Goal: Communication & Community: Answer question/provide support

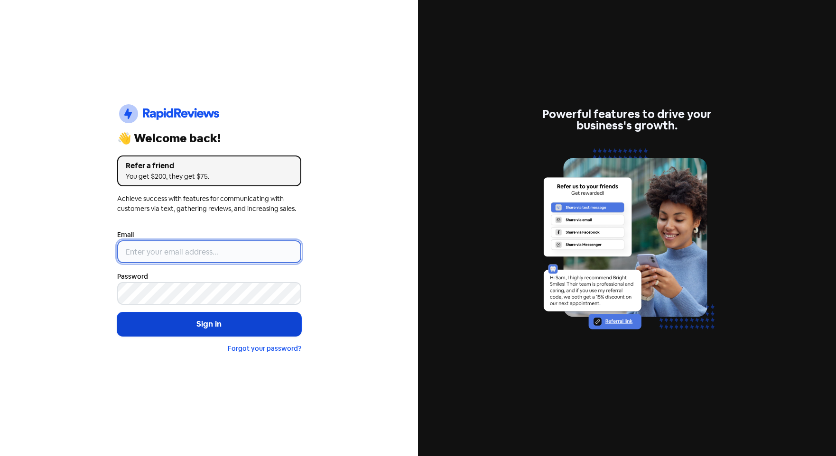
type input "[EMAIL_ADDRESS][DOMAIN_NAME]"
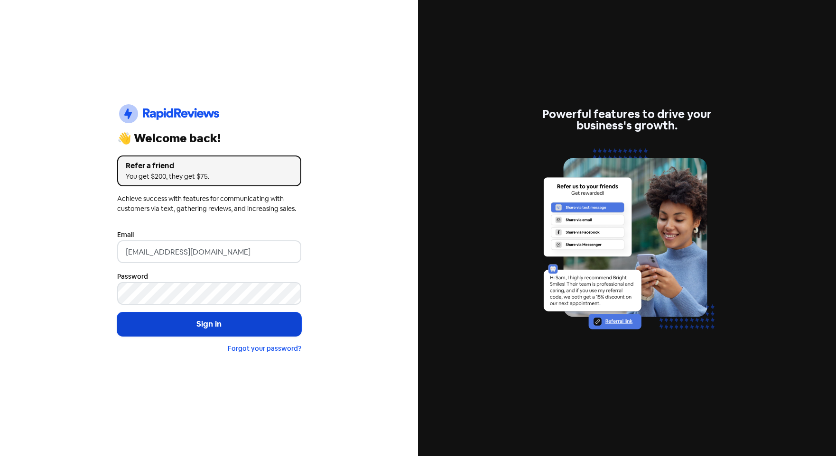
click at [192, 327] on button "Sign in" at bounding box center [209, 325] width 184 height 24
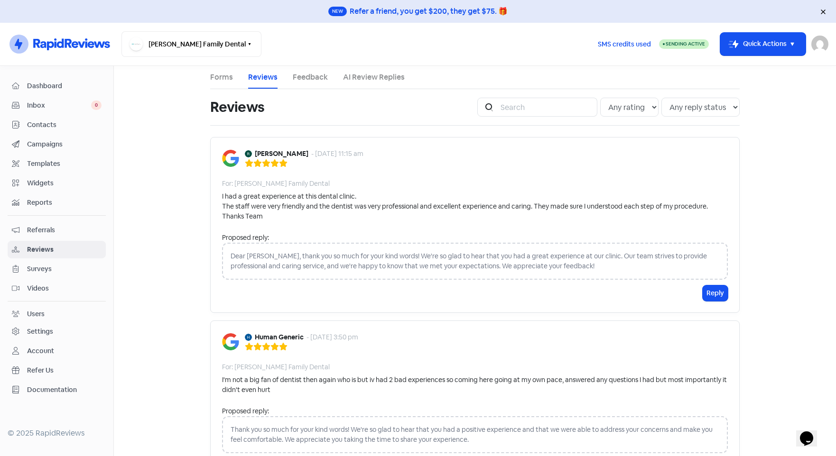
click at [821, 10] on icon at bounding box center [823, 11] width 4 height 4
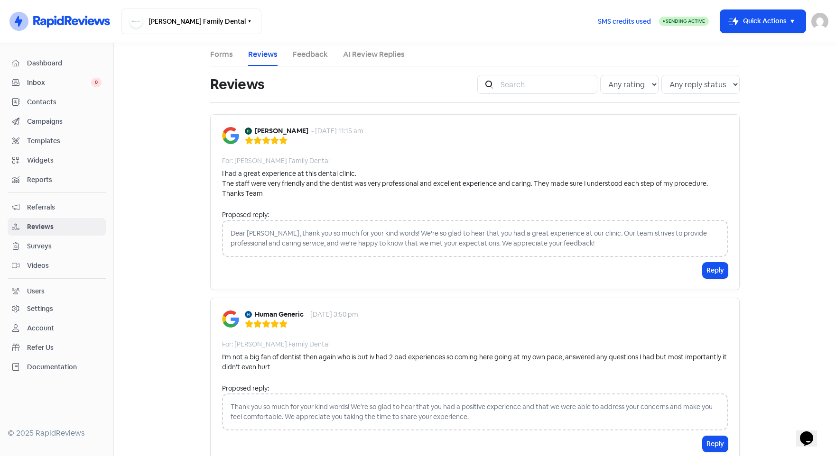
click at [551, 243] on div "Dear [PERSON_NAME], thank you so much for your kind words! We're so glad to hea…" at bounding box center [475, 238] width 506 height 37
click at [513, 240] on div "Dear [PERSON_NAME], thank you so much for your kind words! We're so glad to hea…" at bounding box center [475, 238] width 506 height 37
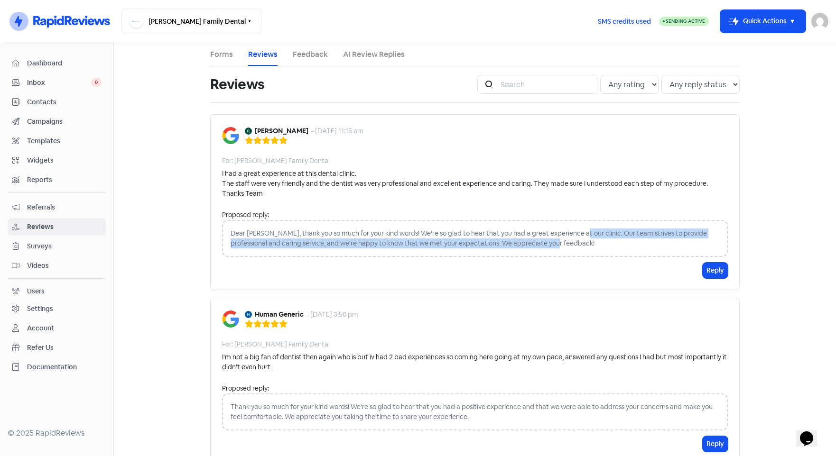
drag, startPoint x: 532, startPoint y: 241, endPoint x: 570, endPoint y: 238, distance: 38.1
click at [570, 238] on div "Dear [PERSON_NAME], thank you so much for your kind words! We're so glad to hea…" at bounding box center [475, 238] width 506 height 37
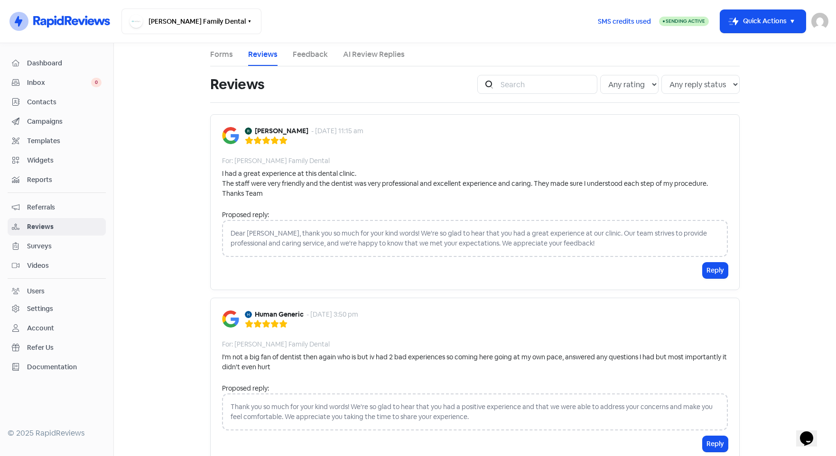
drag, startPoint x: 570, startPoint y: 238, endPoint x: 567, endPoint y: 246, distance: 8.3
click at [570, 246] on div "Dear [PERSON_NAME], thank you so much for your kind words! We're so glad to hea…" at bounding box center [475, 238] width 506 height 37
click at [227, 235] on div "Dear [PERSON_NAME], thank you so much for your kind words! We're so glad to hea…" at bounding box center [475, 238] width 506 height 37
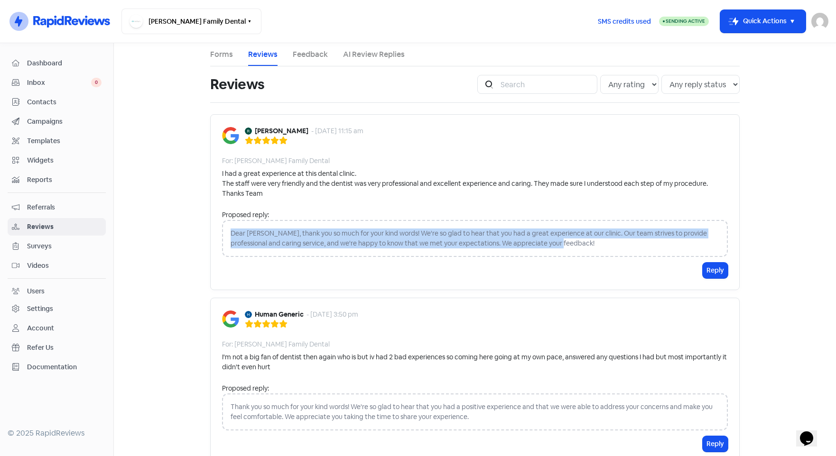
drag, startPoint x: 227, startPoint y: 235, endPoint x: 573, endPoint y: 254, distance: 346.4
click at [573, 254] on div "Dear [PERSON_NAME], thank you so much for your kind words! We're so glad to hea…" at bounding box center [475, 238] width 506 height 37
drag, startPoint x: 573, startPoint y: 254, endPoint x: 536, endPoint y: 242, distance: 38.6
click at [536, 242] on div "Dear [PERSON_NAME], thank you so much for your kind words! We're so glad to hea…" at bounding box center [475, 238] width 506 height 37
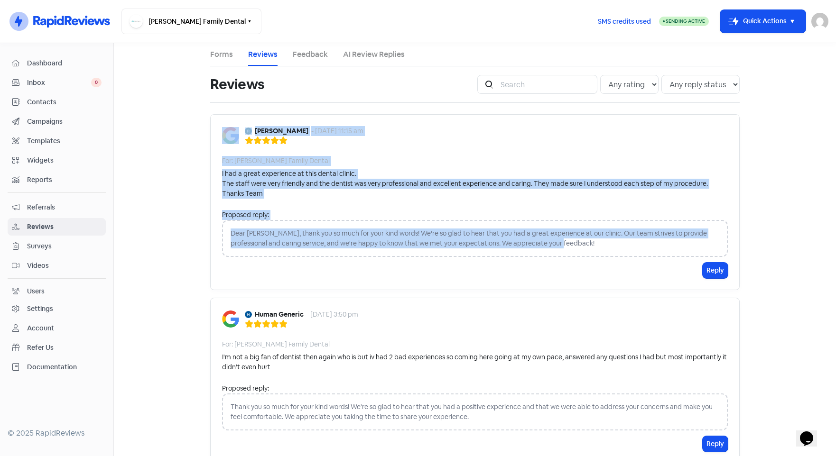
drag, startPoint x: 568, startPoint y: 245, endPoint x: 204, endPoint y: 224, distance: 364.5
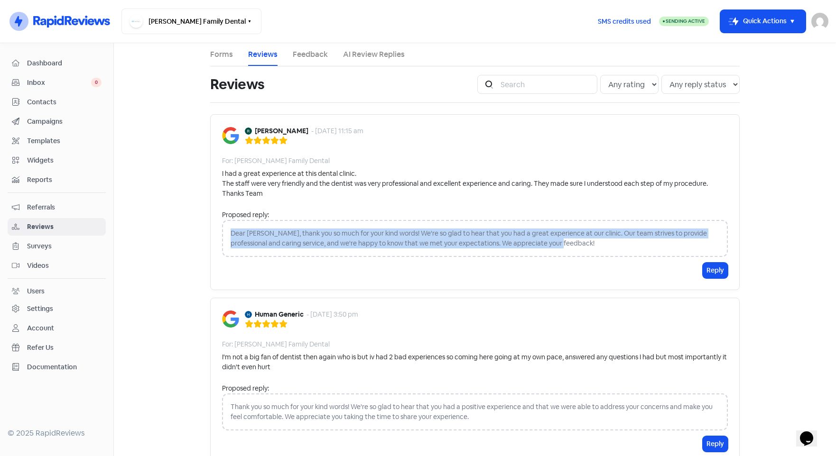
drag, startPoint x: 539, startPoint y: 242, endPoint x: 226, endPoint y: 233, distance: 312.8
click at [226, 233] on div "Dear [PERSON_NAME], thank you so much for your kind words! We're so glad to hea…" at bounding box center [475, 238] width 506 height 37
copy div "Dear [PERSON_NAME], thank you so much for your kind words! We're so glad to hea…"
click at [462, 261] on div "Proposed reply: Dear [PERSON_NAME], thank you so much for your kind words! We'r…" at bounding box center [475, 236] width 506 height 53
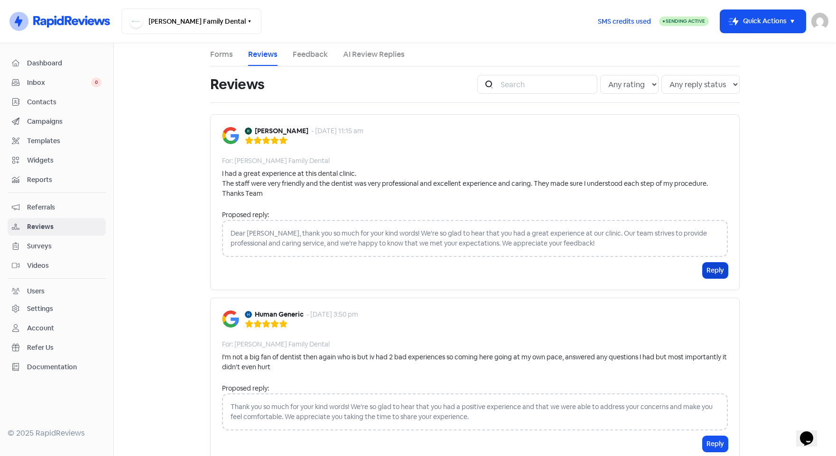
click at [705, 267] on button "Reply" at bounding box center [715, 271] width 25 height 16
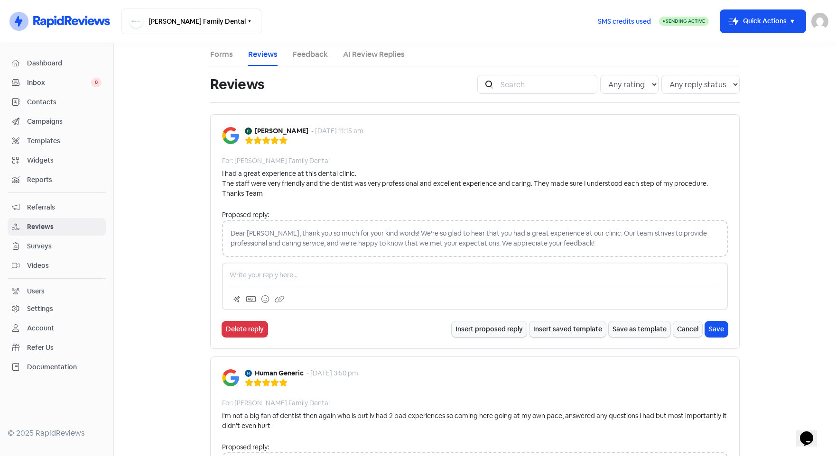
click at [273, 278] on p at bounding box center [475, 275] width 491 height 10
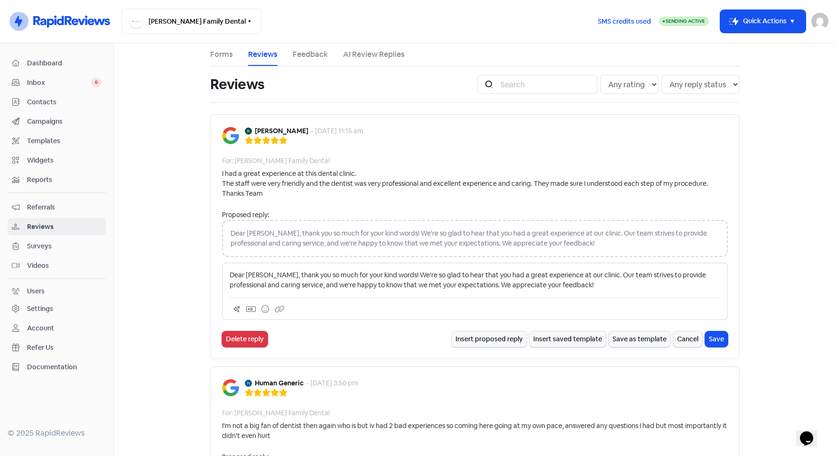
click at [575, 279] on p "Dear [PERSON_NAME], thank you so much for your kind words! We're so glad to hea…" at bounding box center [475, 280] width 491 height 20
click at [725, 338] on div "[PERSON_NAME] - [DATE] 11:15 am For: [PERSON_NAME] Family Dental I had a great …" at bounding box center [475, 236] width 530 height 245
click at [717, 340] on button "Save" at bounding box center [716, 340] width 23 height 16
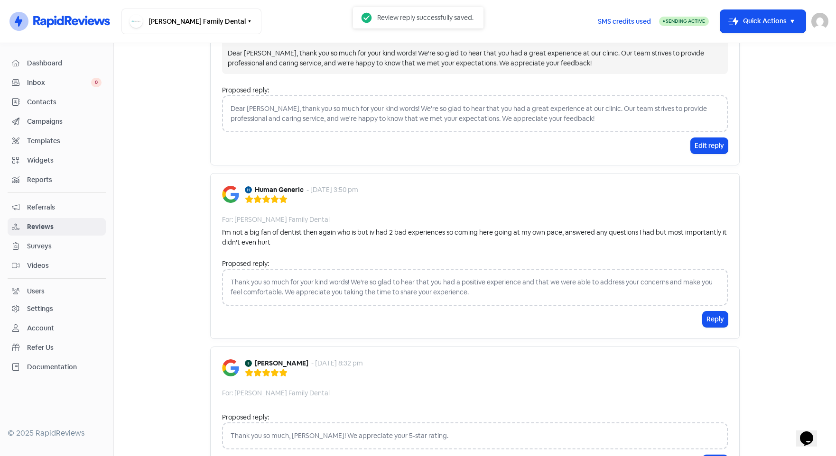
scroll to position [237, 0]
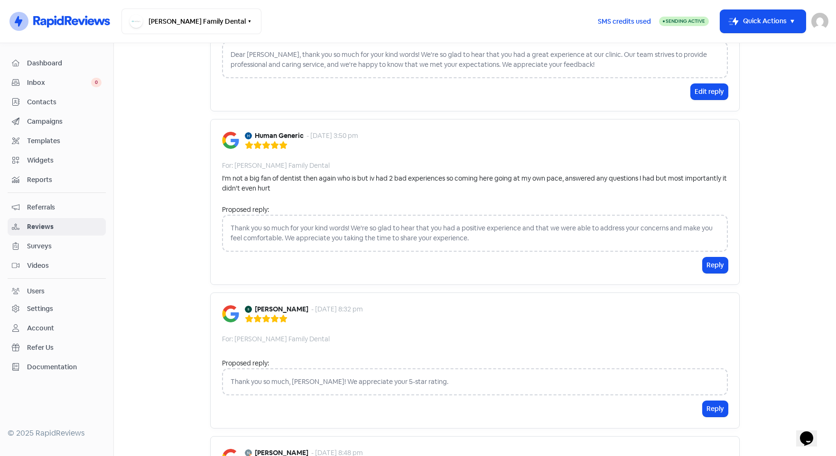
click at [429, 236] on div "Thank you so much for your kind words! We're so glad to hear that you had a pos…" at bounding box center [475, 233] width 506 height 37
click at [708, 261] on button "Reply" at bounding box center [715, 266] width 25 height 16
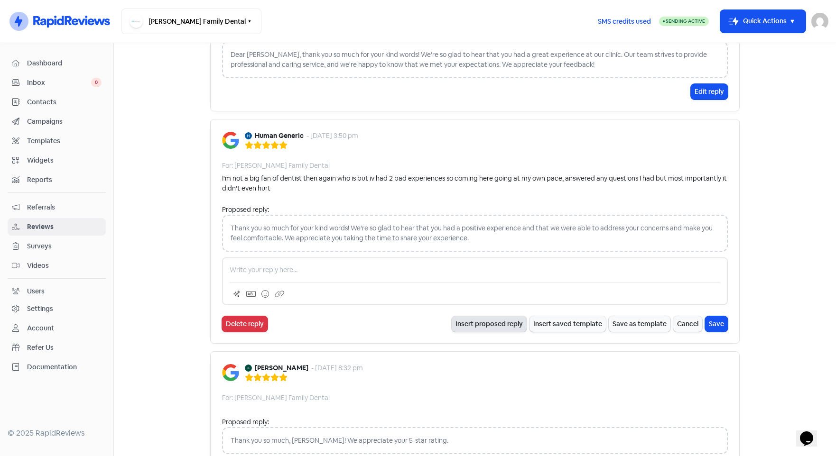
click at [480, 324] on button "Insert proposed reply" at bounding box center [489, 324] width 75 height 16
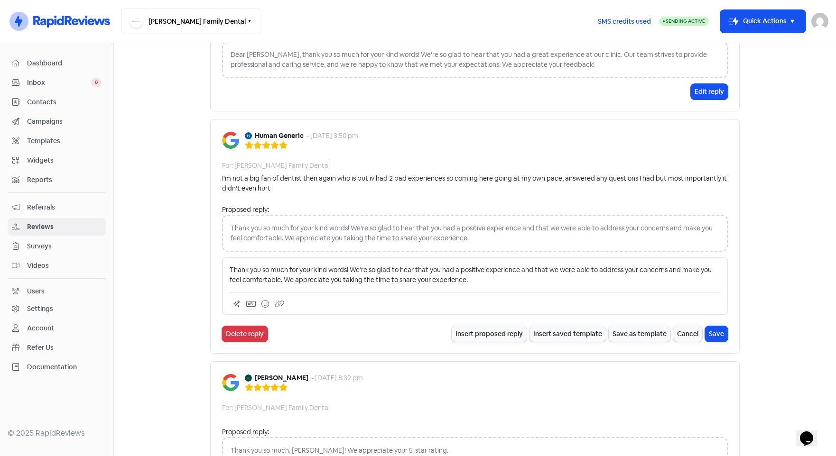
click at [343, 269] on p "Thank you so much for your kind words! We're so glad to hear that you had a pos…" at bounding box center [475, 275] width 491 height 20
click at [343, 270] on p "Thank you so much for your kind words! We're so glad to hear that you had a pos…" at bounding box center [475, 275] width 491 height 20
click at [713, 332] on button "Save" at bounding box center [716, 334] width 23 height 16
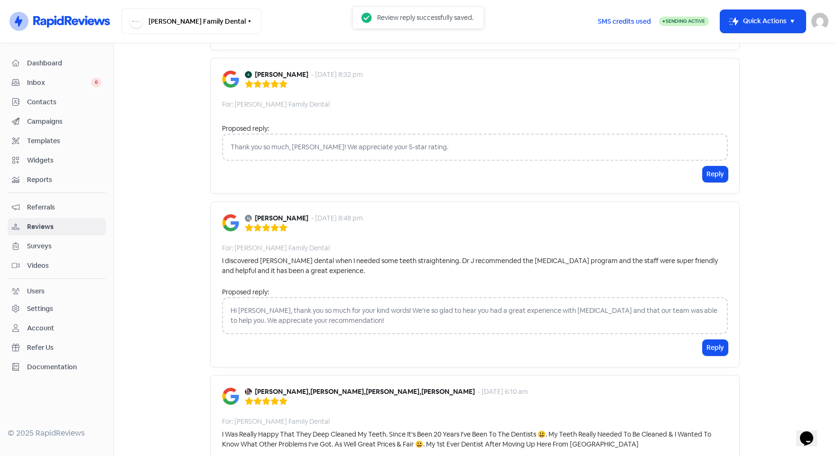
scroll to position [569, 0]
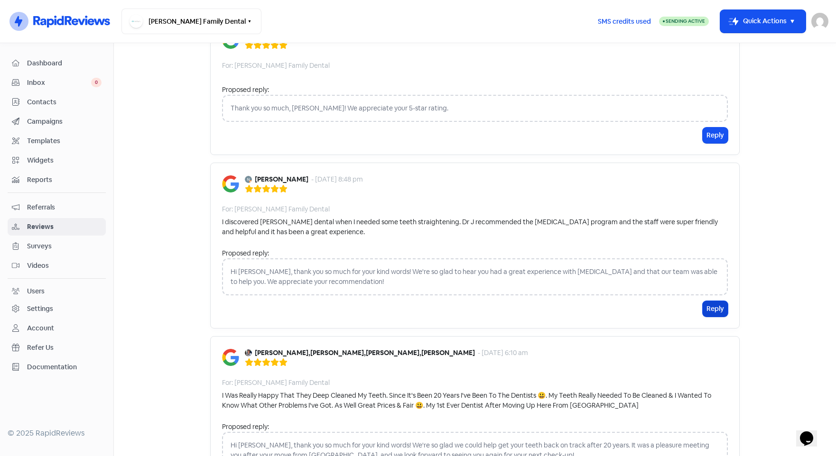
click at [719, 303] on button "Reply" at bounding box center [715, 309] width 25 height 16
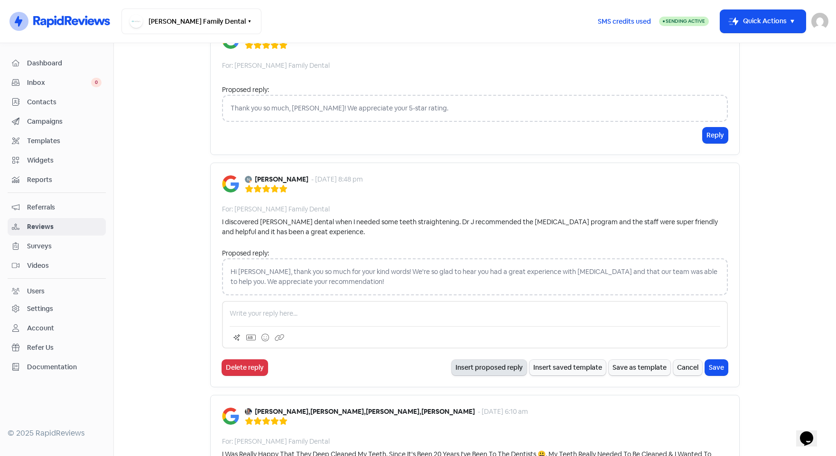
click at [484, 367] on button "Insert proposed reply" at bounding box center [489, 368] width 75 height 16
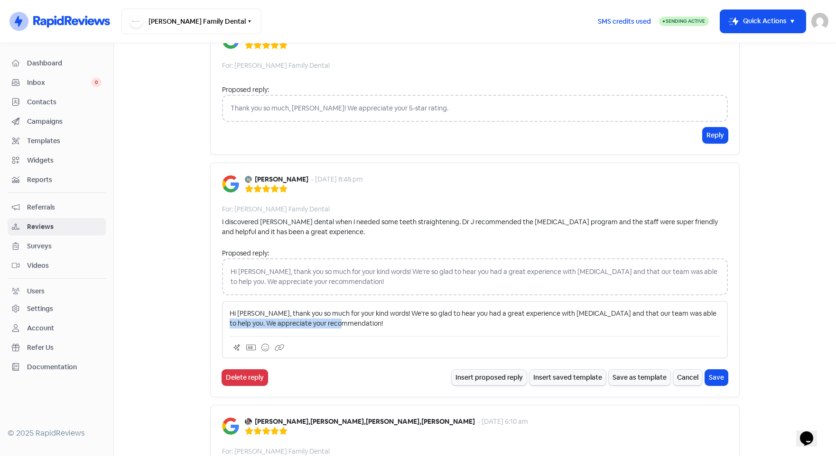
drag, startPoint x: 344, startPoint y: 322, endPoint x: 691, endPoint y: 315, distance: 346.5
click at [691, 315] on p "Hi [PERSON_NAME], thank you so much for your kind words! We're so glad to hear …" at bounding box center [475, 319] width 491 height 20
click at [710, 376] on button "Save" at bounding box center [716, 378] width 23 height 16
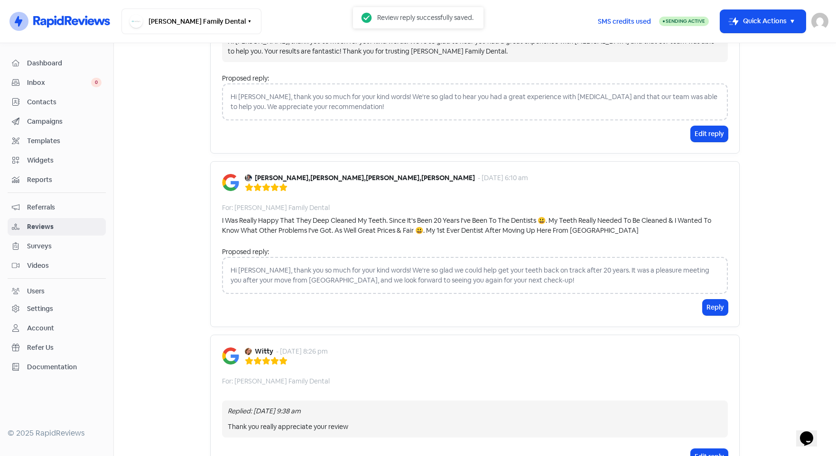
scroll to position [807, 0]
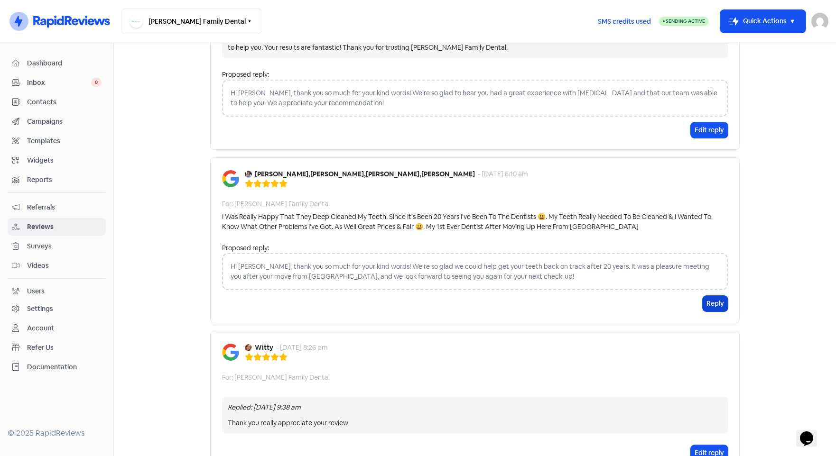
click at [707, 299] on button "Reply" at bounding box center [715, 304] width 25 height 16
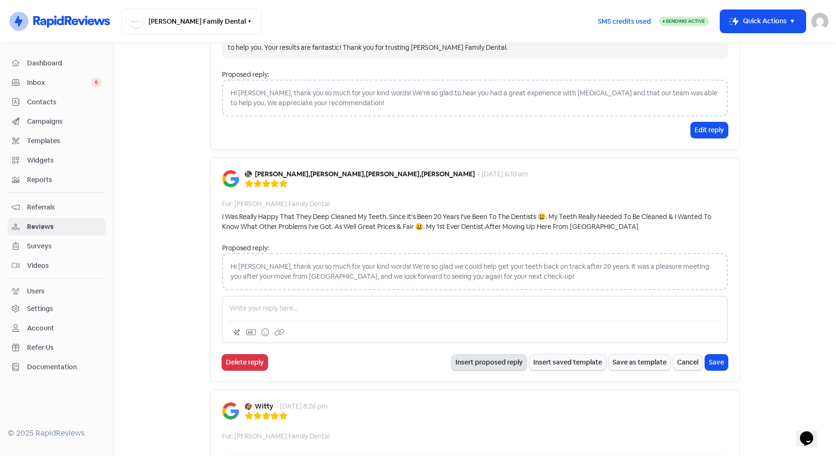
click at [482, 363] on button "Insert proposed reply" at bounding box center [489, 363] width 75 height 16
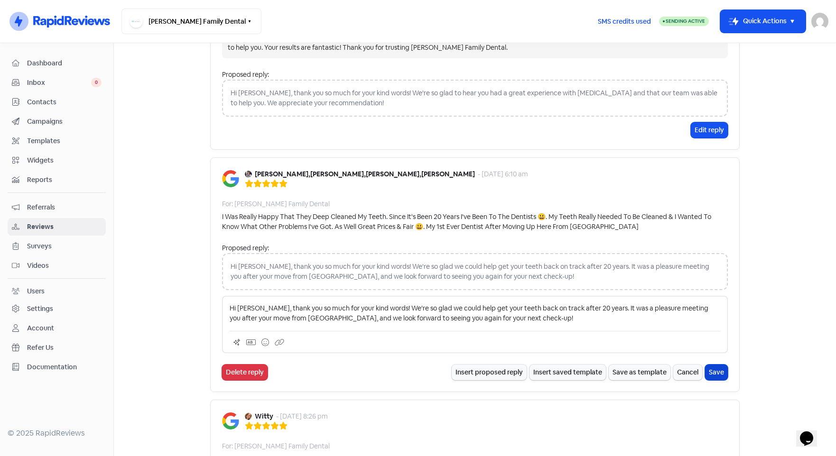
click at [713, 371] on button "Save" at bounding box center [716, 373] width 23 height 16
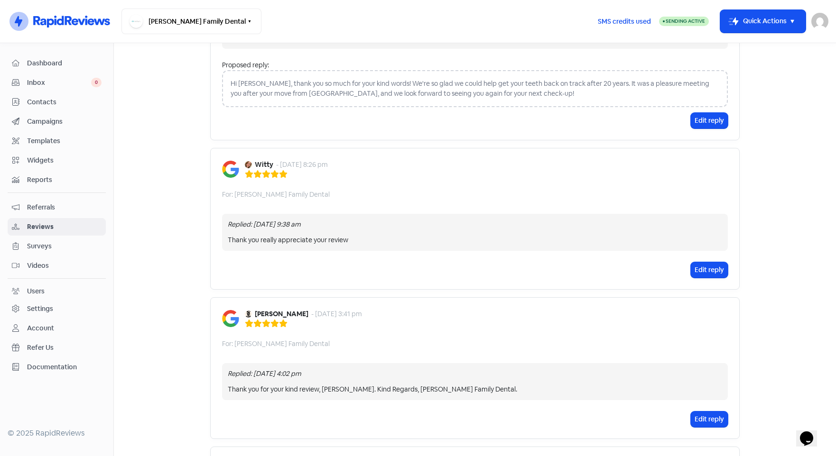
scroll to position [1044, 0]
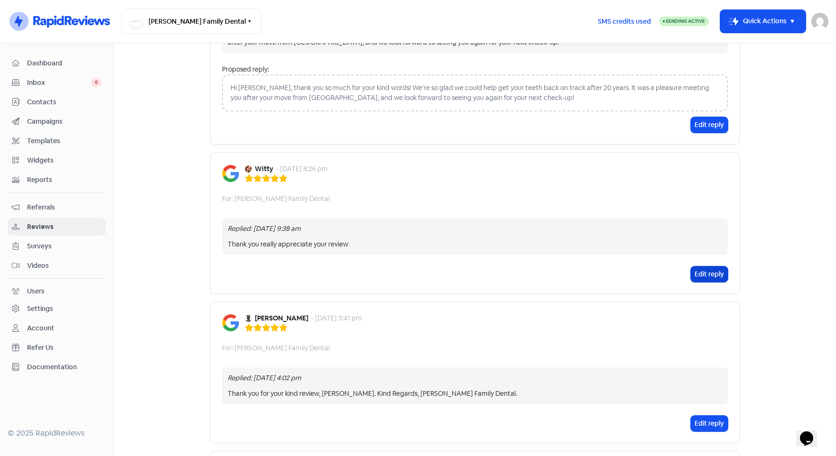
click at [692, 277] on button "Edit reply" at bounding box center [709, 275] width 37 height 16
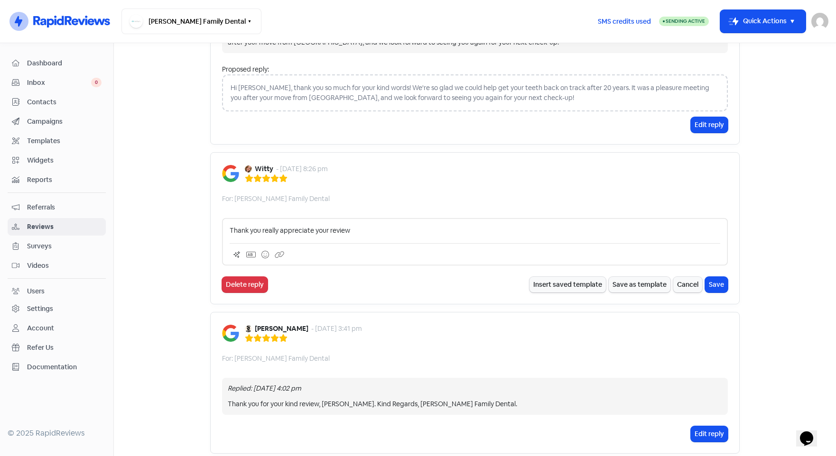
click at [258, 232] on p "Thank you really appreciate your review" at bounding box center [475, 231] width 491 height 10
click at [385, 231] on p "Thank you [PERSON_NAME], We really appreciate your review" at bounding box center [475, 231] width 491 height 10
drag, startPoint x: 328, startPoint y: 232, endPoint x: 496, endPoint y: 232, distance: 168.0
click at [496, 232] on p "Thank you [PERSON_NAME], we really appreciate your review!" at bounding box center [475, 231] width 491 height 10
click at [707, 282] on button "Save" at bounding box center [716, 285] width 23 height 16
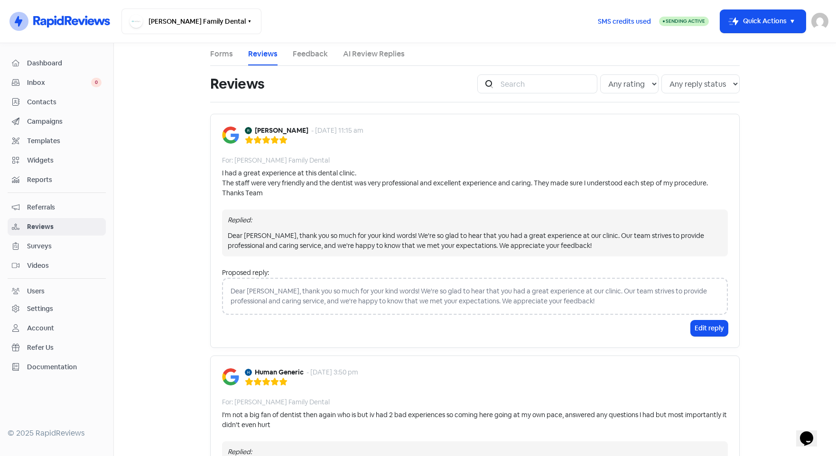
scroll to position [0, 0]
